Goal: Find specific page/section: Find specific page/section

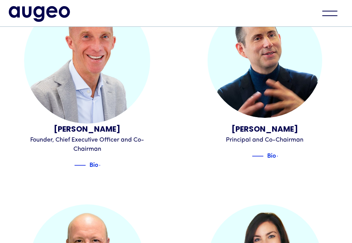
click at [99, 128] on div "[PERSON_NAME]" at bounding box center [87, 129] width 115 height 11
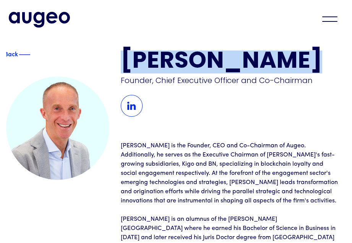
drag, startPoint x: 274, startPoint y: 65, endPoint x: 128, endPoint y: 65, distance: 146.0
click at [128, 65] on h1 "[PERSON_NAME]" at bounding box center [233, 61] width 225 height 23
copy h1 "[PERSON_NAME]"
